Goal: Task Accomplishment & Management: Complete application form

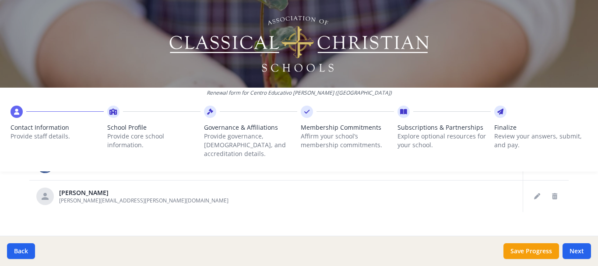
scroll to position [488, 0]
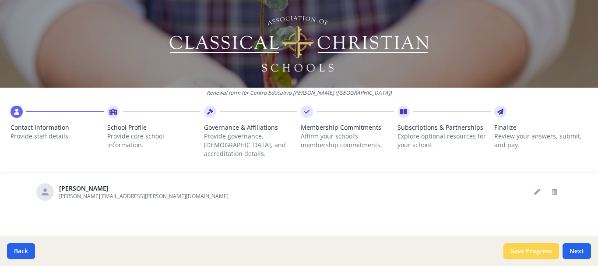
click at [526, 254] on button "Save Progress" at bounding box center [531, 251] width 56 height 16
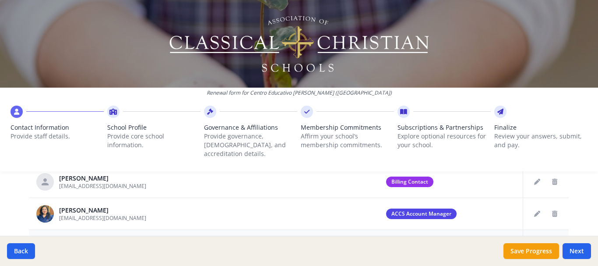
scroll to position [436, 0]
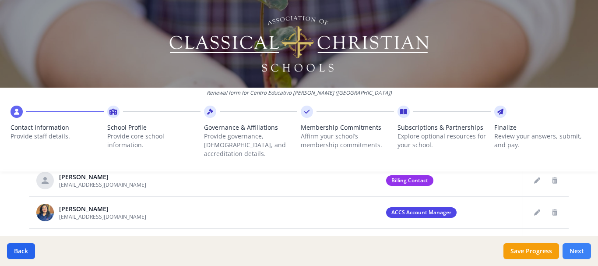
click at [571, 249] on button "Next" at bounding box center [576, 251] width 28 height 16
type input "[PHONE_NUMBER]"
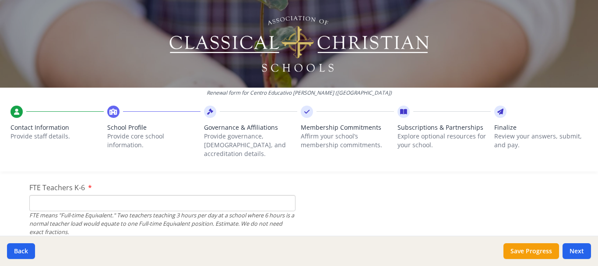
scroll to position [550, 0]
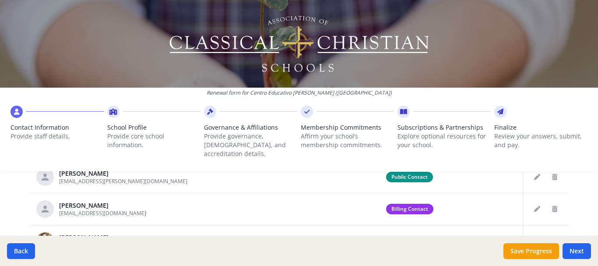
scroll to position [488, 0]
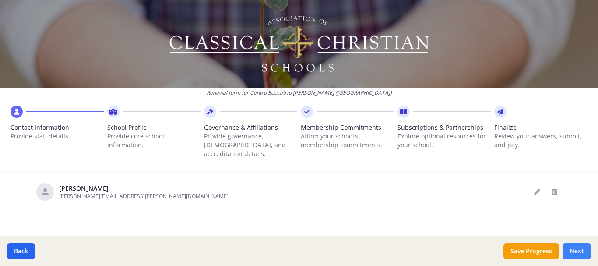
click at [579, 251] on button "Next" at bounding box center [576, 251] width 28 height 16
type input "[PHONE_NUMBER]"
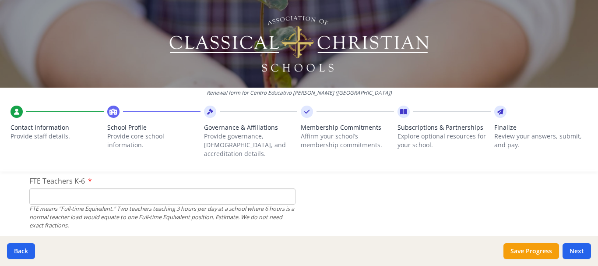
scroll to position [565, 0]
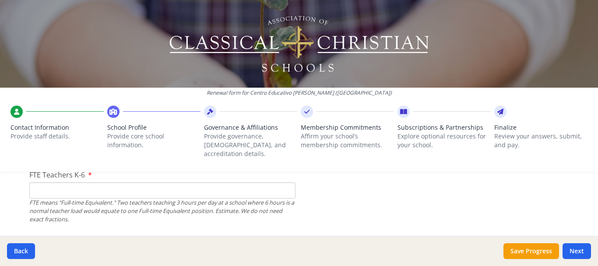
click at [121, 182] on input "FTE Teachers K-6" at bounding box center [162, 190] width 266 height 16
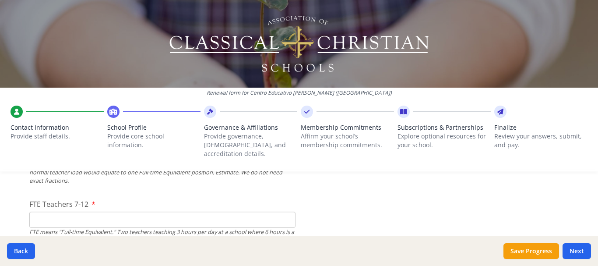
scroll to position [613, 0]
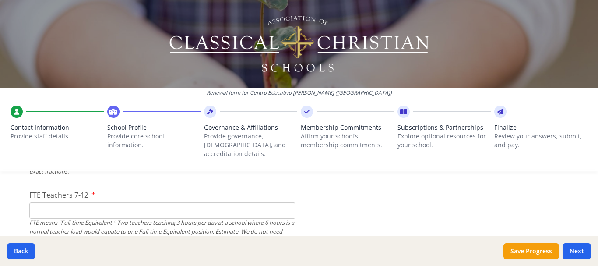
type input "9"
click at [115, 202] on input "FTE Teachers 7-12" at bounding box center [162, 210] width 266 height 16
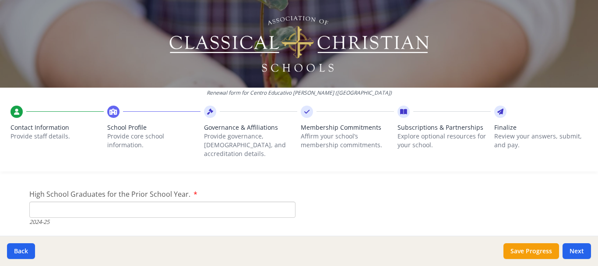
scroll to position [1269, 0]
type input "3"
click at [190, 188] on label "High School Graduates for the Prior School Year." at bounding box center [113, 193] width 168 height 11
click at [190, 201] on input "High School Graduates for the Prior School Year." at bounding box center [162, 209] width 266 height 16
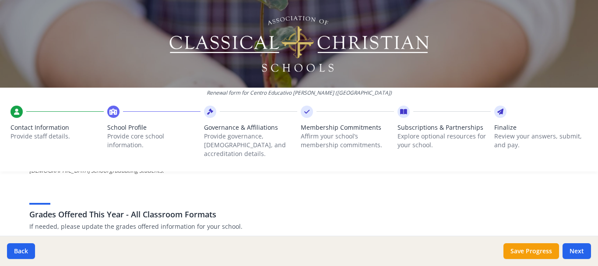
scroll to position [1308, 0]
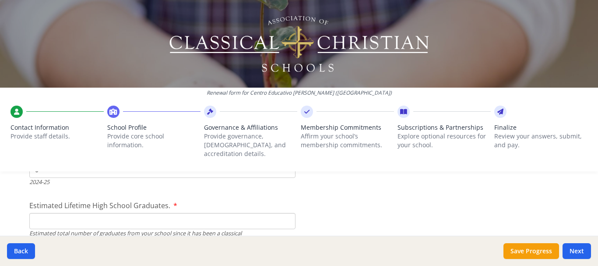
type input "0"
click at [158, 215] on input "Estimated Lifetime High School Graduates." at bounding box center [162, 221] width 266 height 16
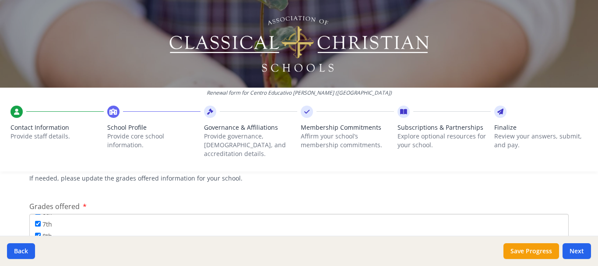
scroll to position [106, 0]
type input "0"
click at [35, 231] on input "9th" at bounding box center [38, 234] width 6 height 6
checkbox input "true"
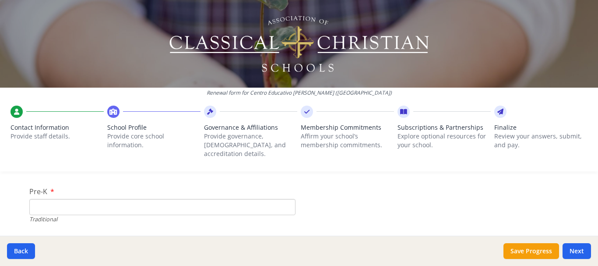
scroll to position [1824, 0]
click at [64, 204] on input "Pre-K" at bounding box center [162, 211] width 266 height 16
type input "4"
click at [55, 227] on input "K-6 (Full-time)" at bounding box center [162, 231] width 266 height 16
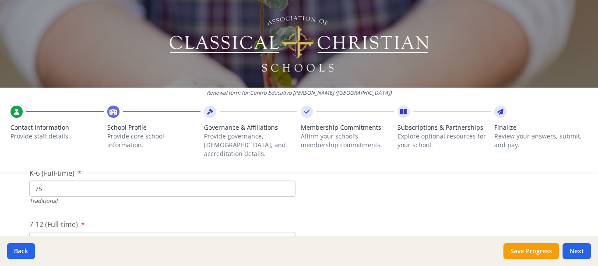
scroll to position [1900, 0]
type input "75"
click at [55, 229] on input "7-12 (Full-time)" at bounding box center [162, 237] width 266 height 16
type input "38"
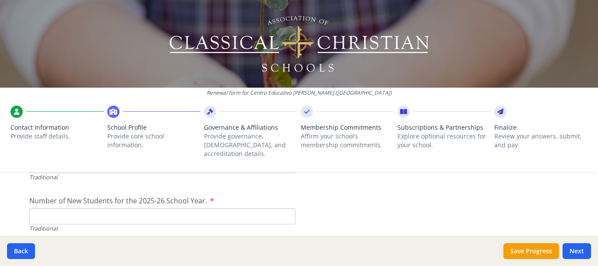
click at [124, 209] on input "Number of New Students for the 2025-26 School Year." at bounding box center [162, 216] width 266 height 16
type input "24"
click at [575, 251] on button "Next" at bounding box center [576, 251] width 28 height 16
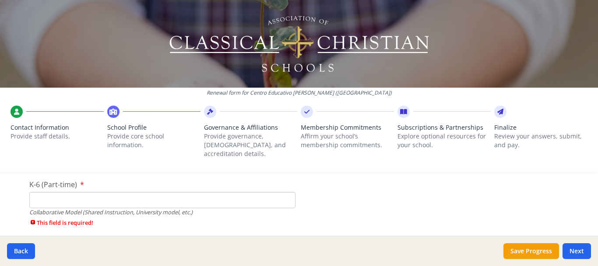
scroll to position [2093, 0]
click at [180, 194] on input "K-6 (Part-time)" at bounding box center [162, 198] width 266 height 16
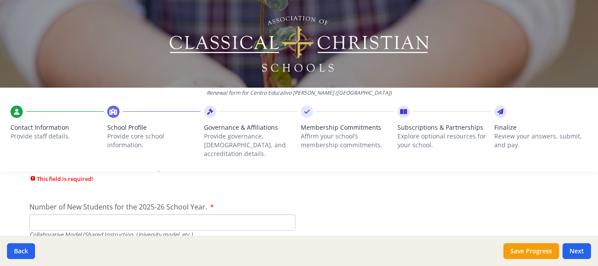
scroll to position [2161, 0]
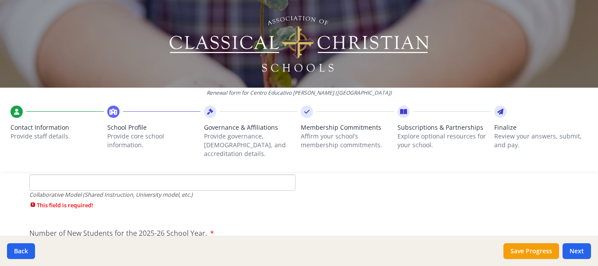
type input "0"
click at [146, 176] on input "7-12 (Part-time)" at bounding box center [162, 182] width 266 height 16
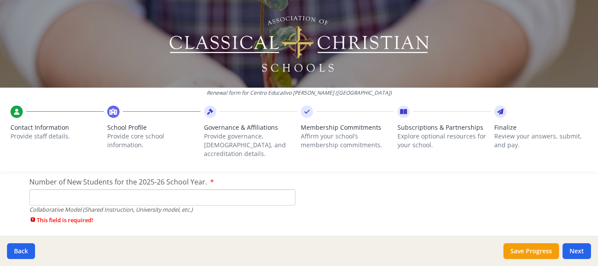
scroll to position [2198, 0]
type input "0"
click at [142, 190] on input "Number of New Students for the 2025-26 School Year." at bounding box center [162, 197] width 266 height 16
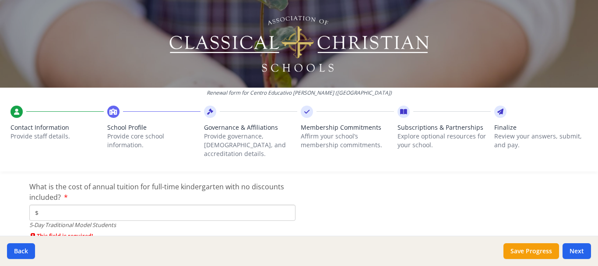
scroll to position [2298, 0]
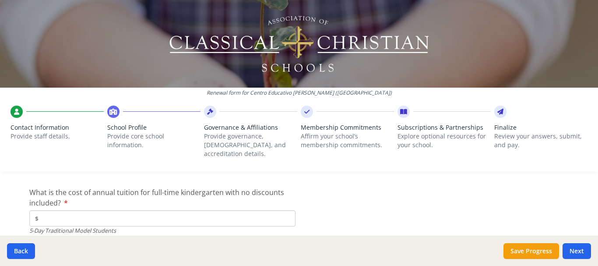
type input "0"
click at [133, 210] on input "$" at bounding box center [162, 218] width 266 height 16
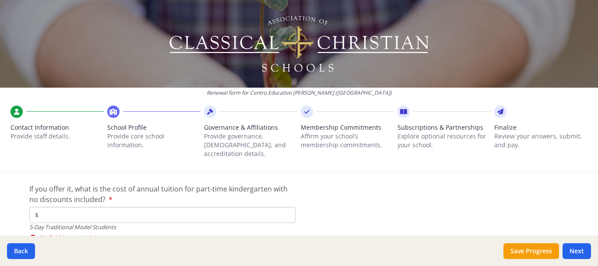
scroll to position [2364, 0]
type input "$1 510"
click at [145, 210] on input "$" at bounding box center [162, 214] width 266 height 16
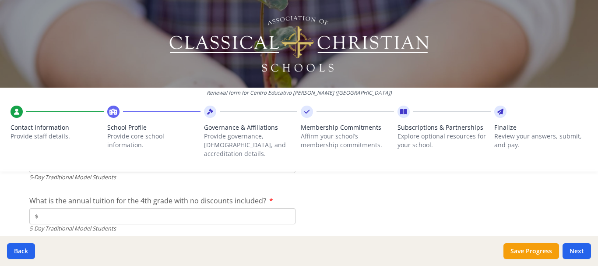
scroll to position [2414, 0]
type input "$0"
click at [145, 210] on input "$" at bounding box center [162, 215] width 266 height 16
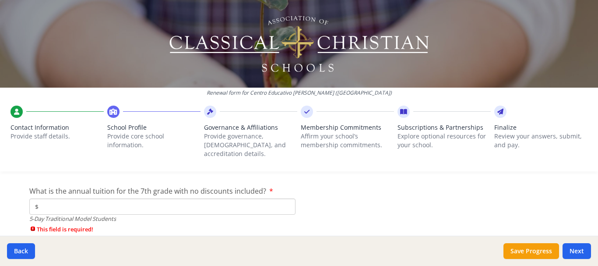
scroll to position [2476, 0]
type input "$1 620"
drag, startPoint x: 160, startPoint y: 201, endPoint x: 126, endPoint y: 198, distance: 34.3
click at [126, 198] on input "$" at bounding box center [162, 204] width 266 height 16
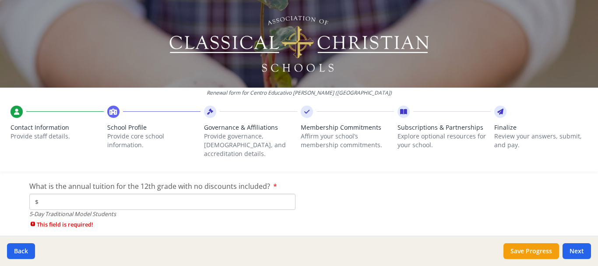
scroll to position [2531, 0]
type input "$1 670"
click at [175, 194] on input "$" at bounding box center [162, 201] width 266 height 16
type input "$0"
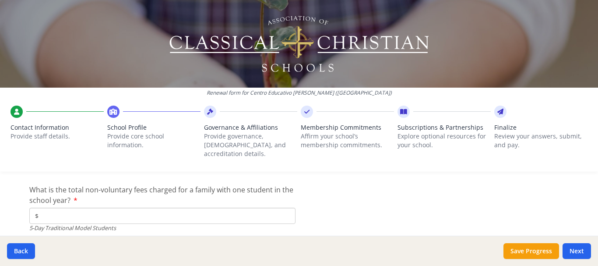
scroll to position [2579, 0]
click at [244, 207] on input "$" at bounding box center [162, 215] width 266 height 16
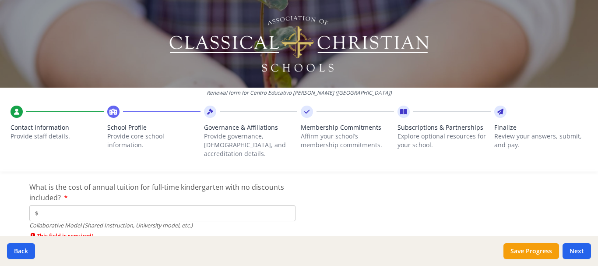
click at [263, 205] on input "$" at bounding box center [162, 213] width 266 height 16
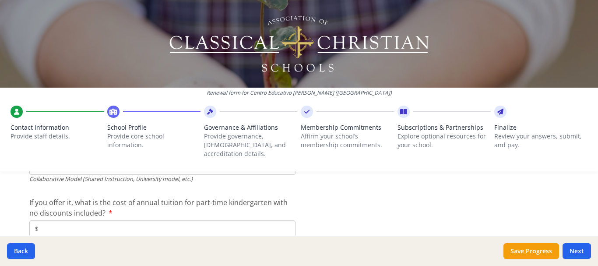
scroll to position [2767, 0]
type input "$0"
click at [258, 218] on input "$" at bounding box center [162, 226] width 266 height 16
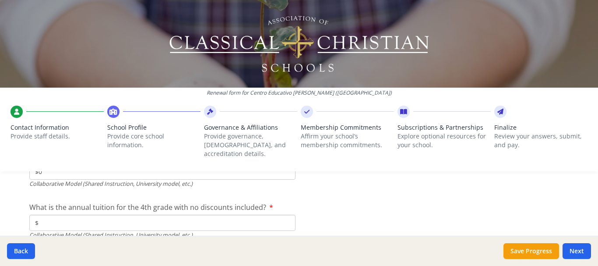
scroll to position [2823, 0]
type input "$0"
click at [246, 213] on input "$" at bounding box center [162, 221] width 266 height 16
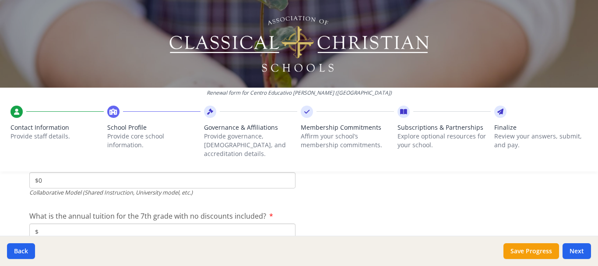
scroll to position [2868, 0]
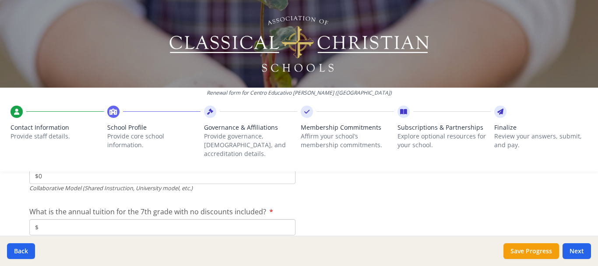
type input "$0"
click at [246, 219] on input "$" at bounding box center [162, 227] width 266 height 16
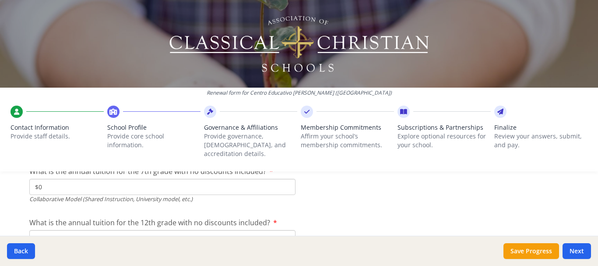
scroll to position [2922, 0]
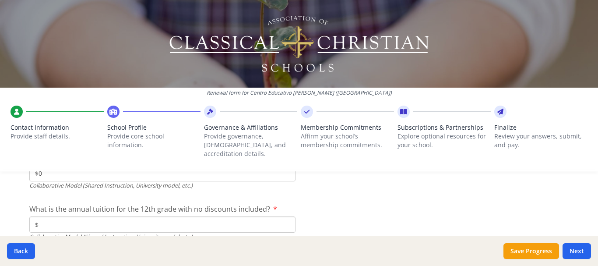
type input "$0"
click at [246, 216] on input "$" at bounding box center [162, 224] width 266 height 16
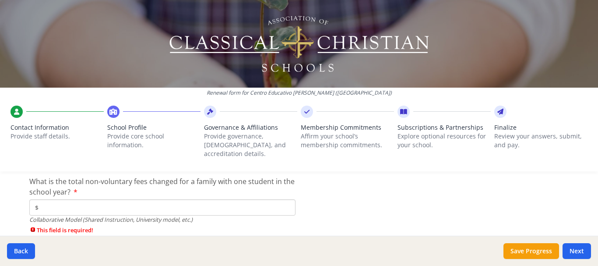
scroll to position [3002, 0]
type input "$0"
click at [241, 201] on input "$" at bounding box center [162, 207] width 266 height 16
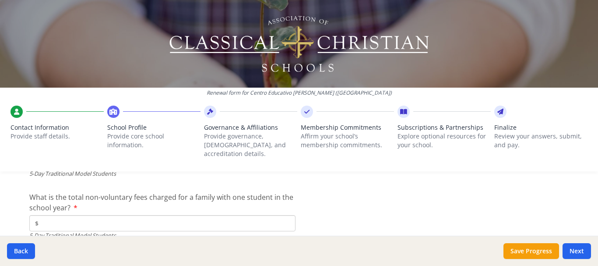
scroll to position [2572, 0]
type input "$0"
click at [241, 214] on input "$" at bounding box center [162, 222] width 266 height 16
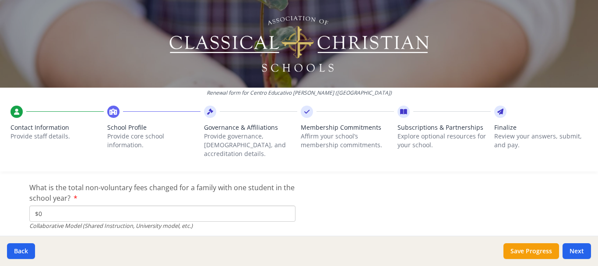
scroll to position [3003, 0]
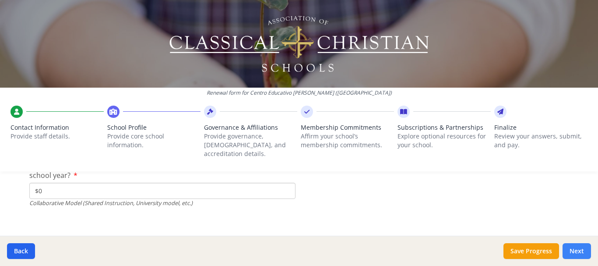
type input "$270"
click at [582, 250] on button "Next" at bounding box center [576, 251] width 28 height 16
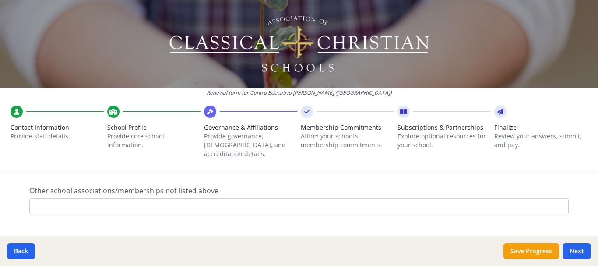
scroll to position [768, 0]
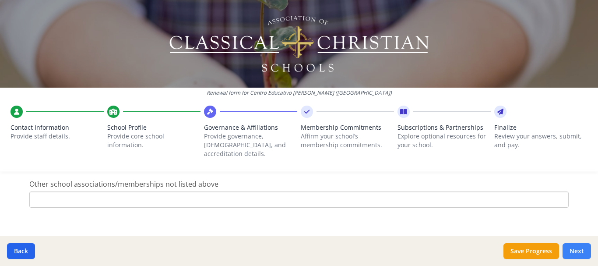
click at [573, 246] on button "Next" at bounding box center [576, 251] width 28 height 16
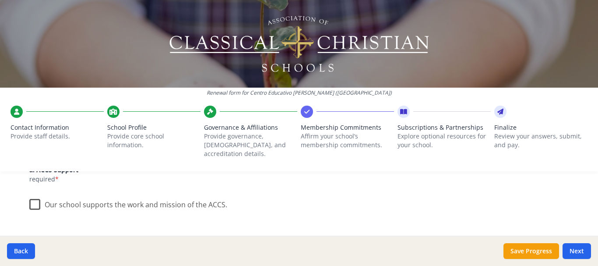
scroll to position [130, 0]
click at [31, 196] on label "Our school supports the work and mission of the ACCS." at bounding box center [128, 202] width 198 height 19
click at [0, 0] on input "Our school supports the work and mission of the ACCS." at bounding box center [0, 0] width 0 height 0
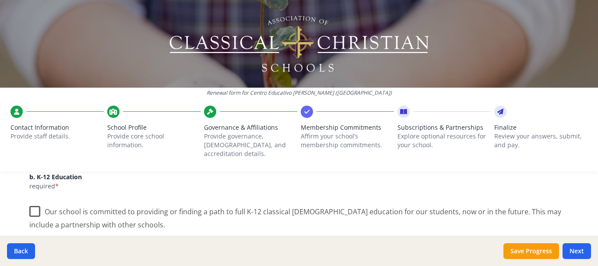
scroll to position [201, 0]
click at [29, 203] on label "Our school is committed to providing or finding a path to full K-12 classical […" at bounding box center [298, 214] width 539 height 29
click at [0, 0] on input "Our school is committed to providing or finding a path to full K-12 classical […" at bounding box center [0, 0] width 0 height 0
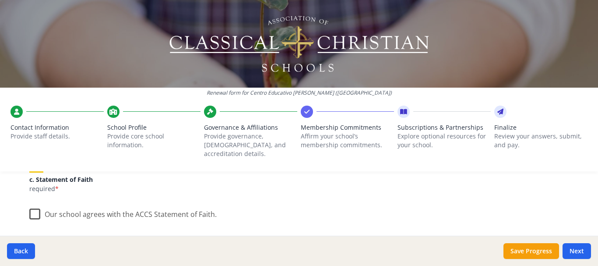
scroll to position [287, 0]
click at [29, 211] on label "Our school agrees with the ACCS Statement of Faith." at bounding box center [122, 211] width 187 height 19
click at [0, 0] on input "Our school agrees with the ACCS Statement of Faith." at bounding box center [0, 0] width 0 height 0
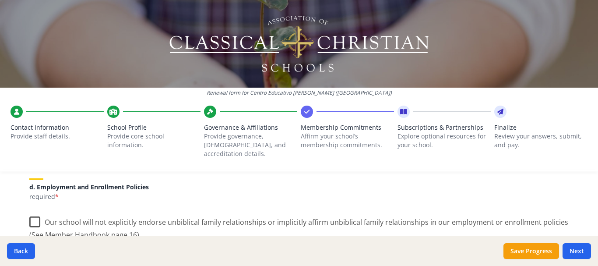
scroll to position [384, 0]
click at [32, 212] on label "Our school will not explicitly endorse unbiblical family relationships or impli…" at bounding box center [298, 224] width 539 height 29
click at [0, 0] on input "Our school will not explicitly endorse unbiblical family relationships or impli…" at bounding box center [0, 0] width 0 height 0
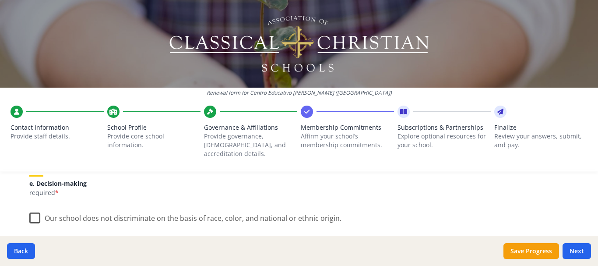
scroll to position [504, 0]
click at [32, 207] on label "Our school does not discriminate on the basis of race, color, and national or e…" at bounding box center [185, 215] width 312 height 19
click at [0, 0] on input "Our school does not discriminate on the basis of race, color, and national or e…" at bounding box center [0, 0] width 0 height 0
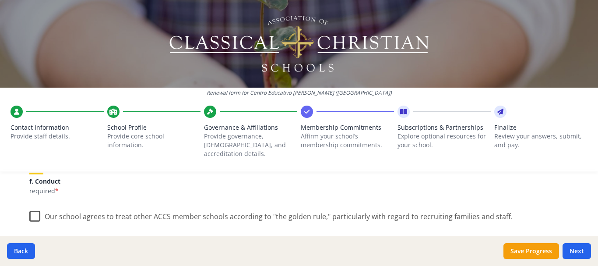
scroll to position [583, 0]
click at [30, 208] on label "Our school agrees to treat other ACCS member schools according to "the golden r…" at bounding box center [270, 213] width 483 height 19
click at [0, 0] on input "Our school agrees to treat other ACCS member schools according to "the golden r…" at bounding box center [0, 0] width 0 height 0
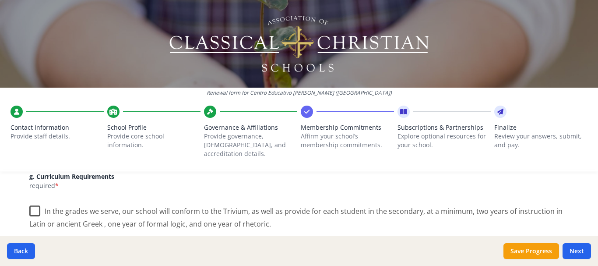
scroll to position [667, 0]
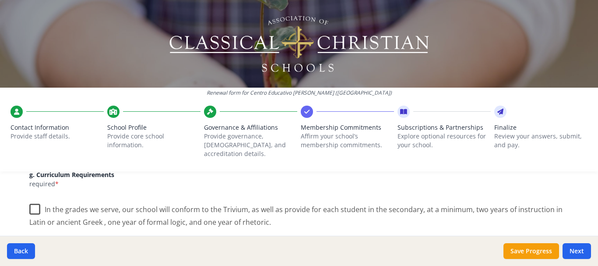
click at [42, 204] on label "In the grades we serve, our school will conform to the Trivium, as well as prov…" at bounding box center [298, 212] width 539 height 29
click at [0, 0] on input "In the grades we serve, our school will conform to the Trivium, as well as prov…" at bounding box center [0, 0] width 0 height 0
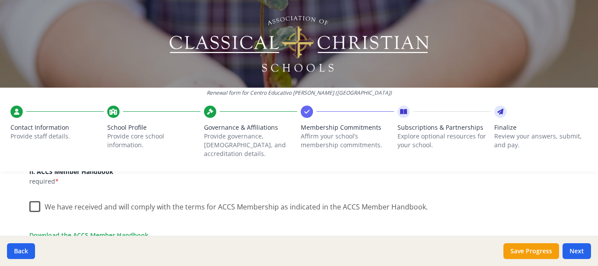
scroll to position [759, 0]
click at [29, 198] on label "We have received and will comply with the terms for ACCS Membership as indicate…" at bounding box center [228, 204] width 398 height 19
click at [0, 0] on input "We have received and will comply with the terms for ACCS Membership as indicate…" at bounding box center [0, 0] width 0 height 0
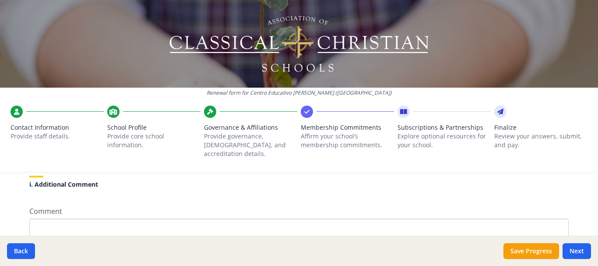
scroll to position [894, 0]
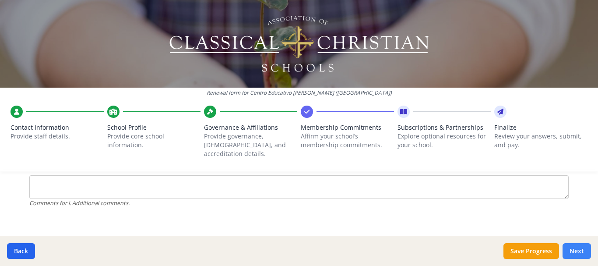
click at [581, 256] on button "Next" at bounding box center [576, 251] width 28 height 16
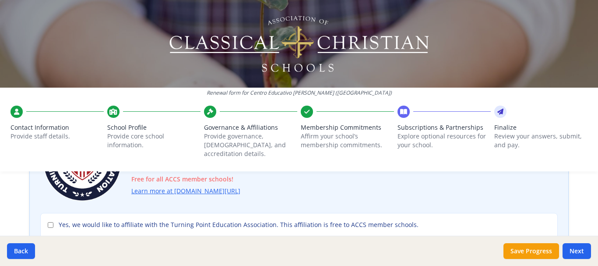
scroll to position [116, 0]
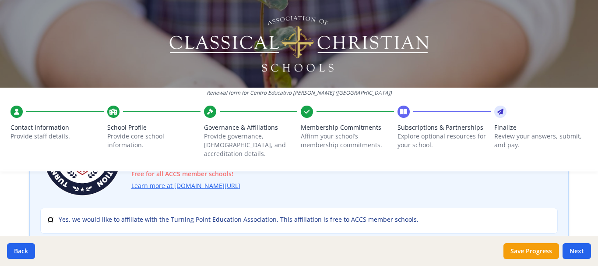
click at [48, 217] on input "Yes, we would like to affiliate with the Turning Point Education Association. T…" at bounding box center [51, 220] width 6 height 6
checkbox input "true"
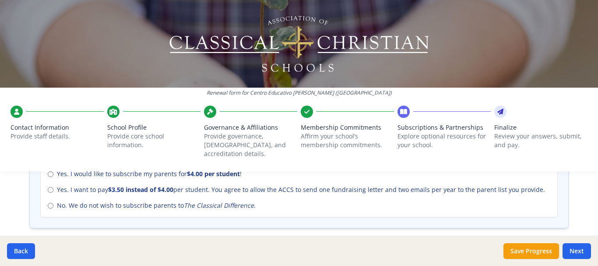
scroll to position [421, 0]
click at [48, 203] on input "No. We do not wish to subscribe parents to The Classical Difference ." at bounding box center [51, 206] width 6 height 6
radio input "true"
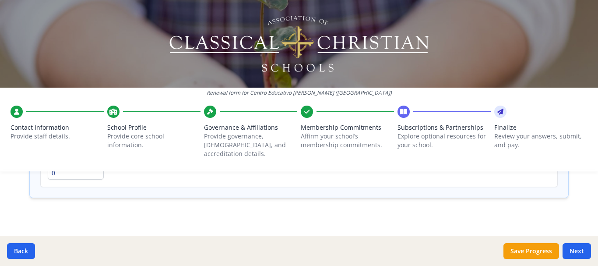
scroll to position [735, 0]
click at [578, 251] on button "Next" at bounding box center [576, 251] width 28 height 16
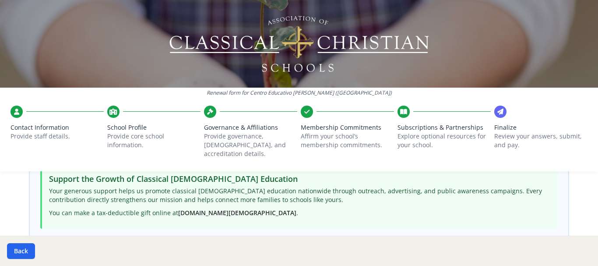
scroll to position [199, 0]
click at [410, 198] on div "Support the Growth of Classical [DEMOGRAPHIC_DATA] Education Your generous supp…" at bounding box center [298, 196] width 517 height 63
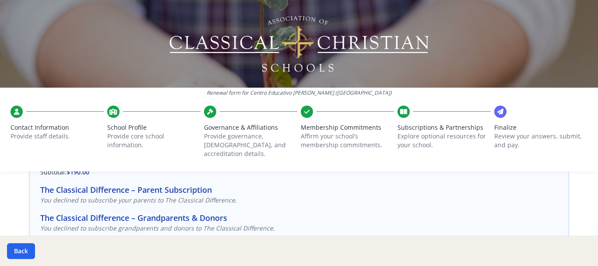
scroll to position [99, 0]
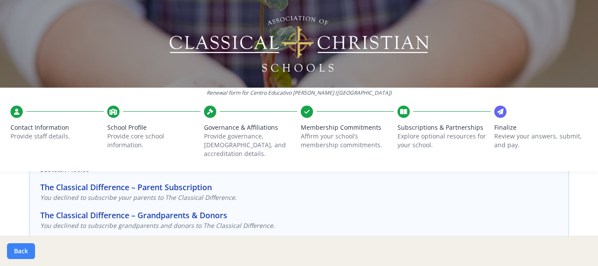
click at [25, 256] on button "Back" at bounding box center [21, 251] width 28 height 16
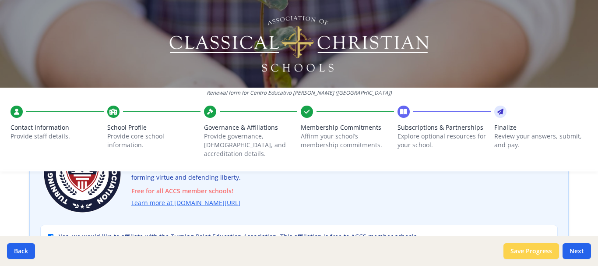
click at [534, 246] on button "Save Progress" at bounding box center [531, 251] width 56 height 16
